Goal: Download file/media

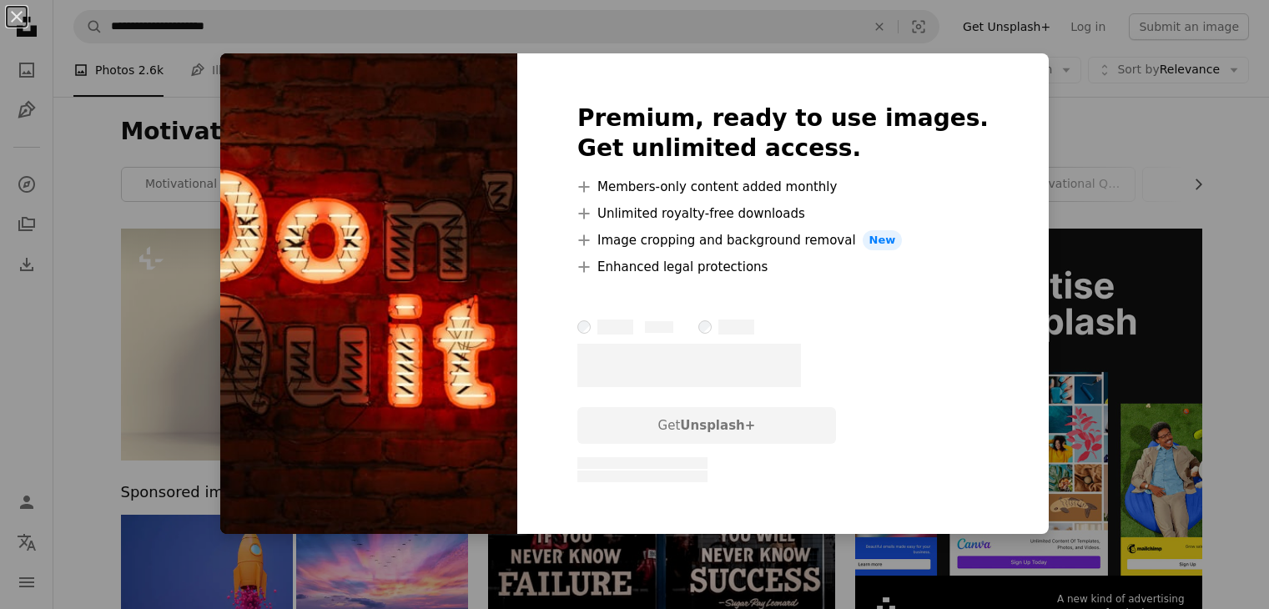
scroll to position [359, 0]
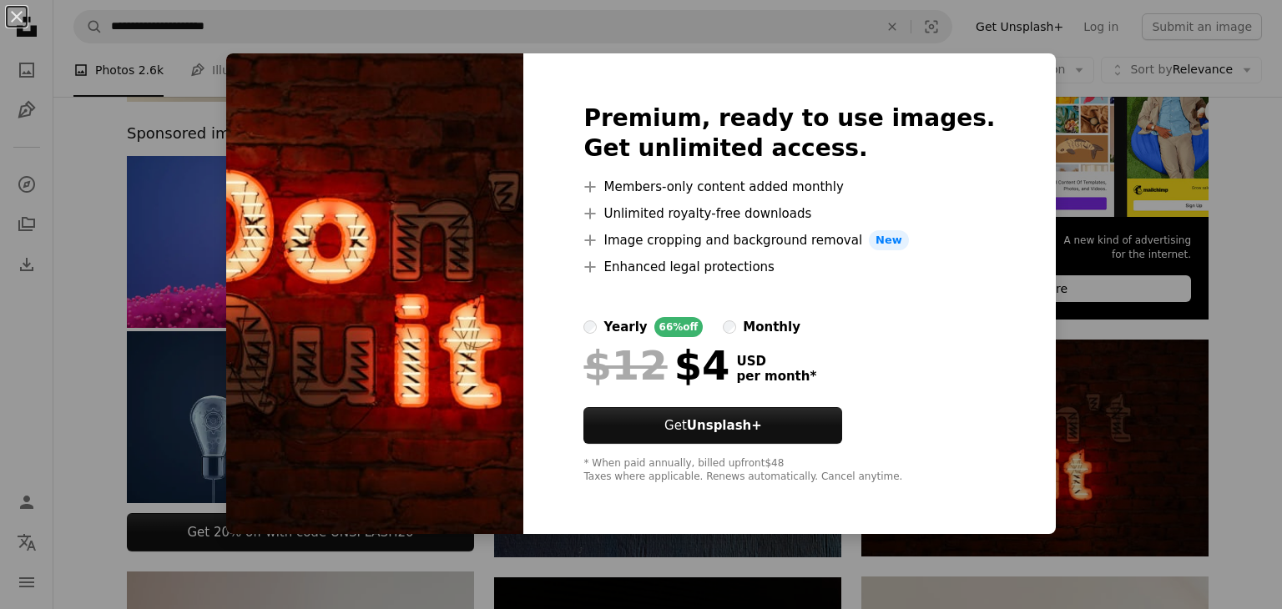
click at [1158, 427] on div "An X shape Premium, ready to use images. Get unlimited access. A plus sign Memb…" at bounding box center [641, 304] width 1282 height 609
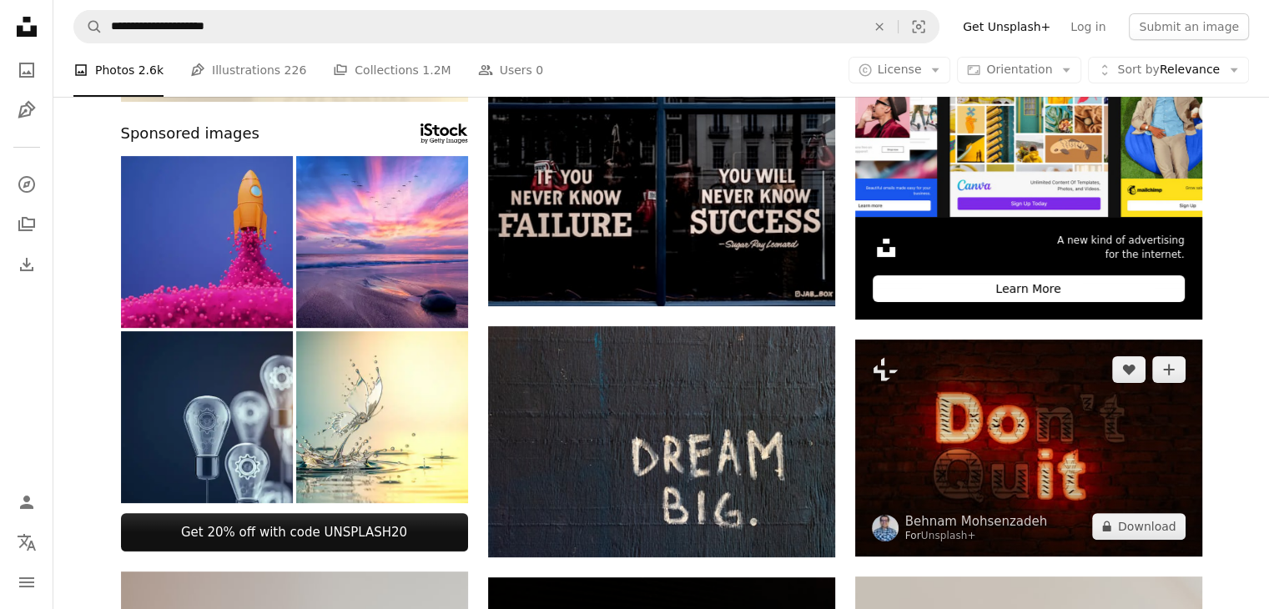
click at [1040, 434] on img at bounding box center [1028, 448] width 347 height 217
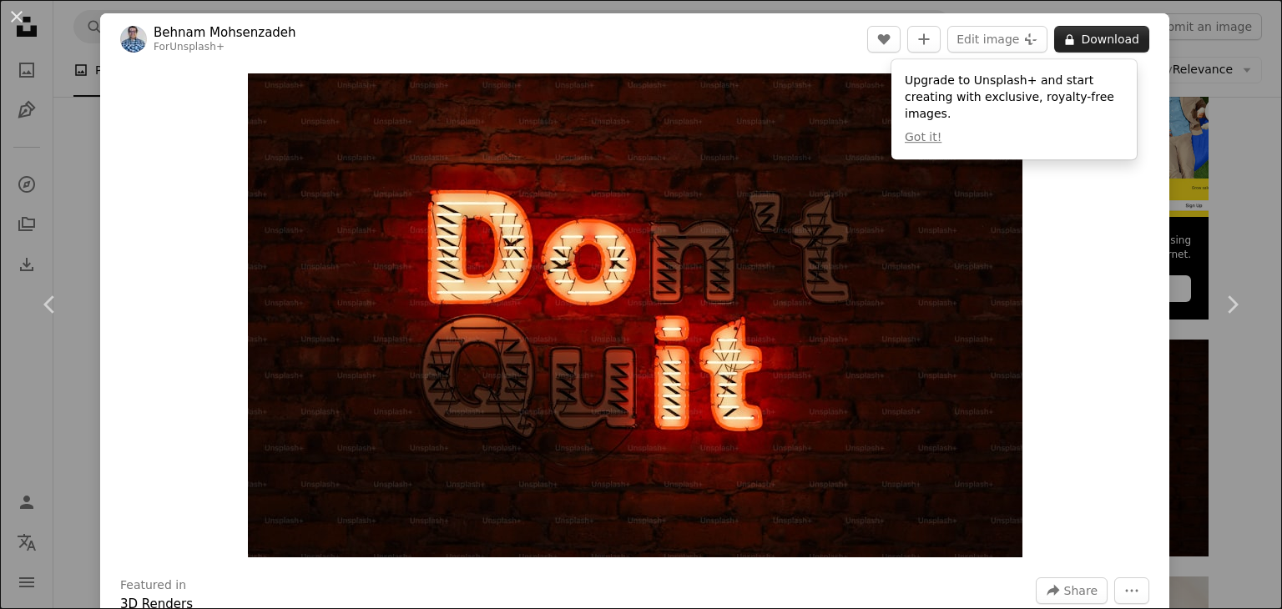
click at [1075, 44] on button "A lock Download" at bounding box center [1101, 39] width 95 height 27
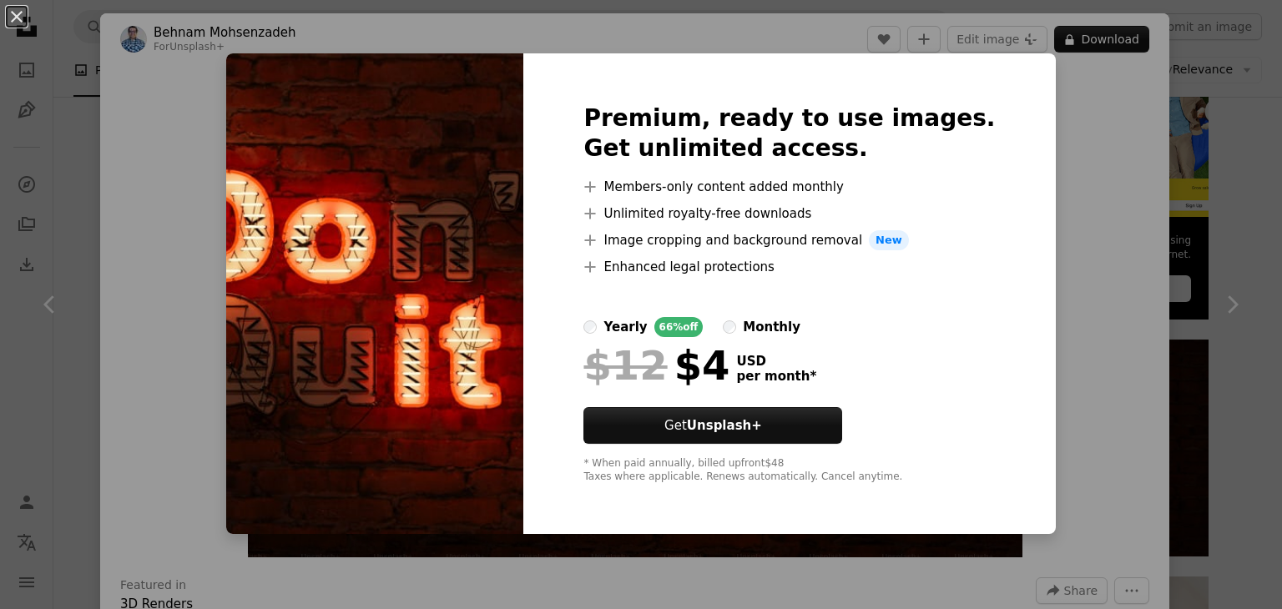
click at [1074, 163] on div "An X shape Premium, ready to use images. Get unlimited access. A plus sign Memb…" at bounding box center [641, 304] width 1282 height 609
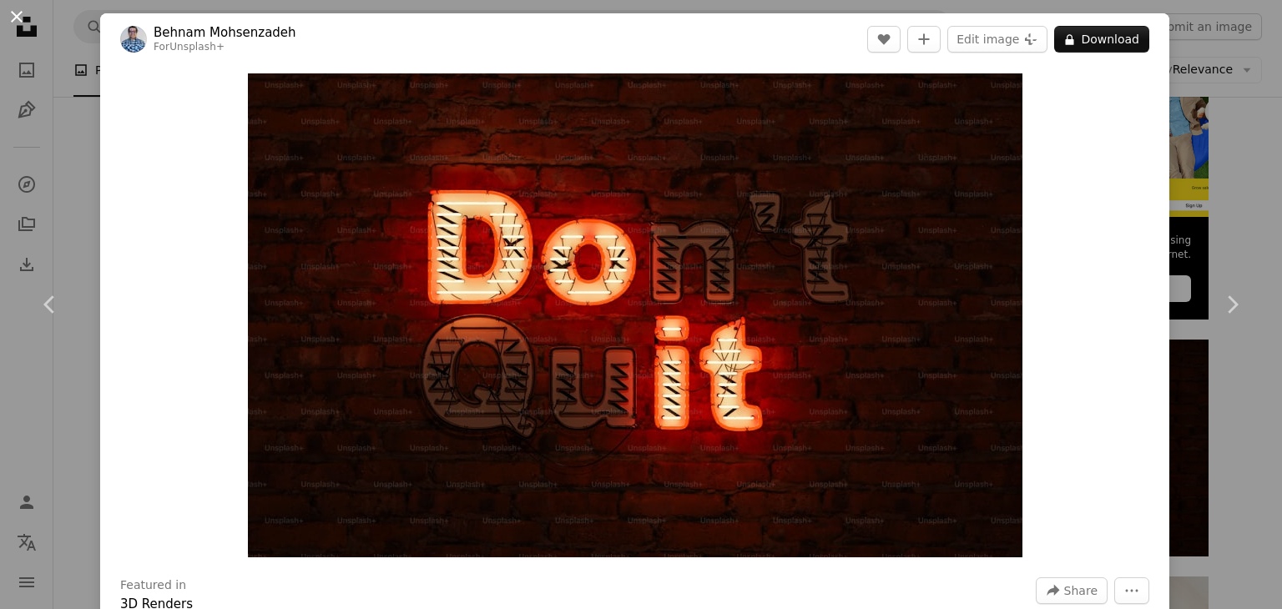
click at [15, 15] on button "An X shape" at bounding box center [17, 17] width 20 height 20
